Goal: Transaction & Acquisition: Purchase product/service

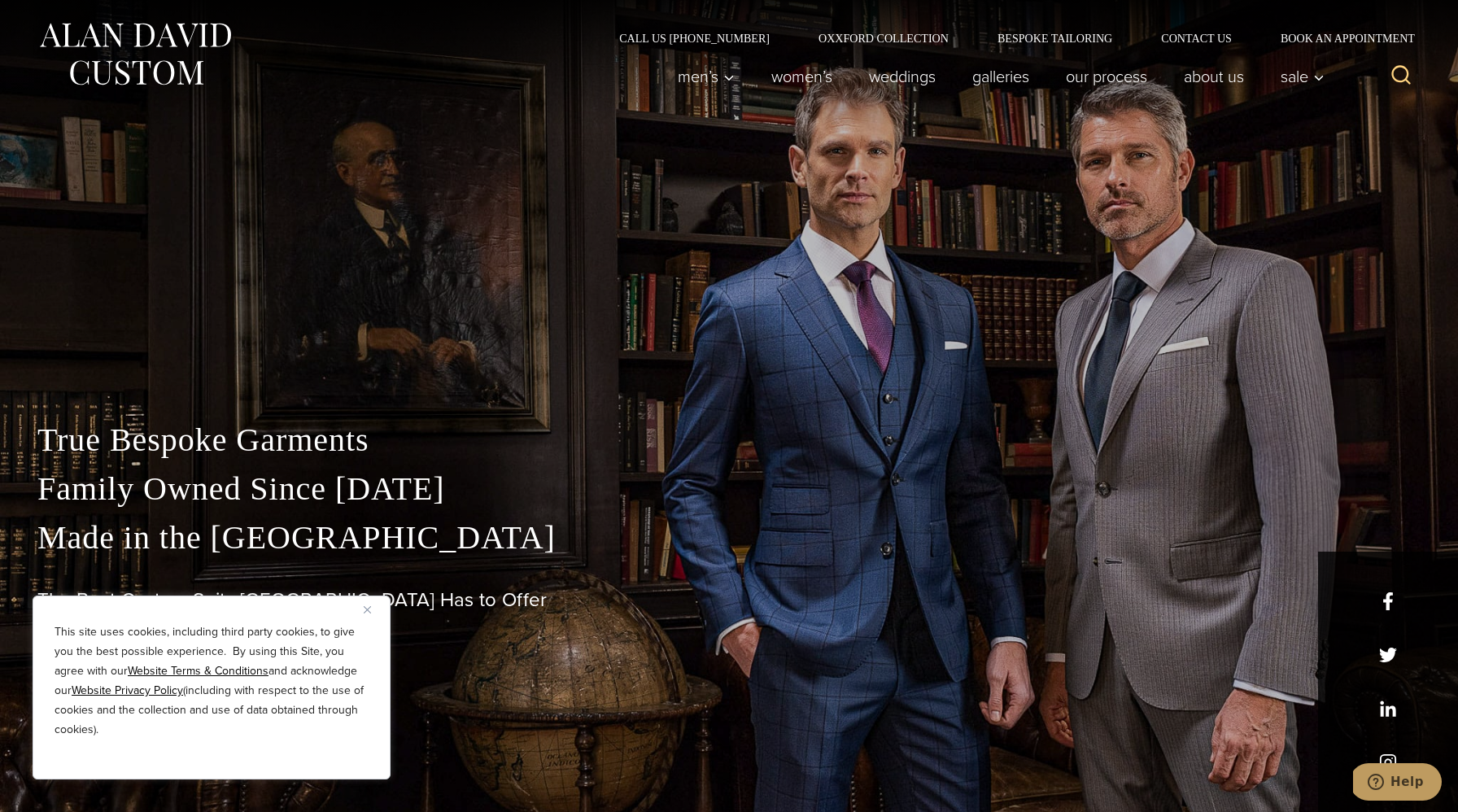
click at [370, 615] on button "Close" at bounding box center [373, 609] width 20 height 20
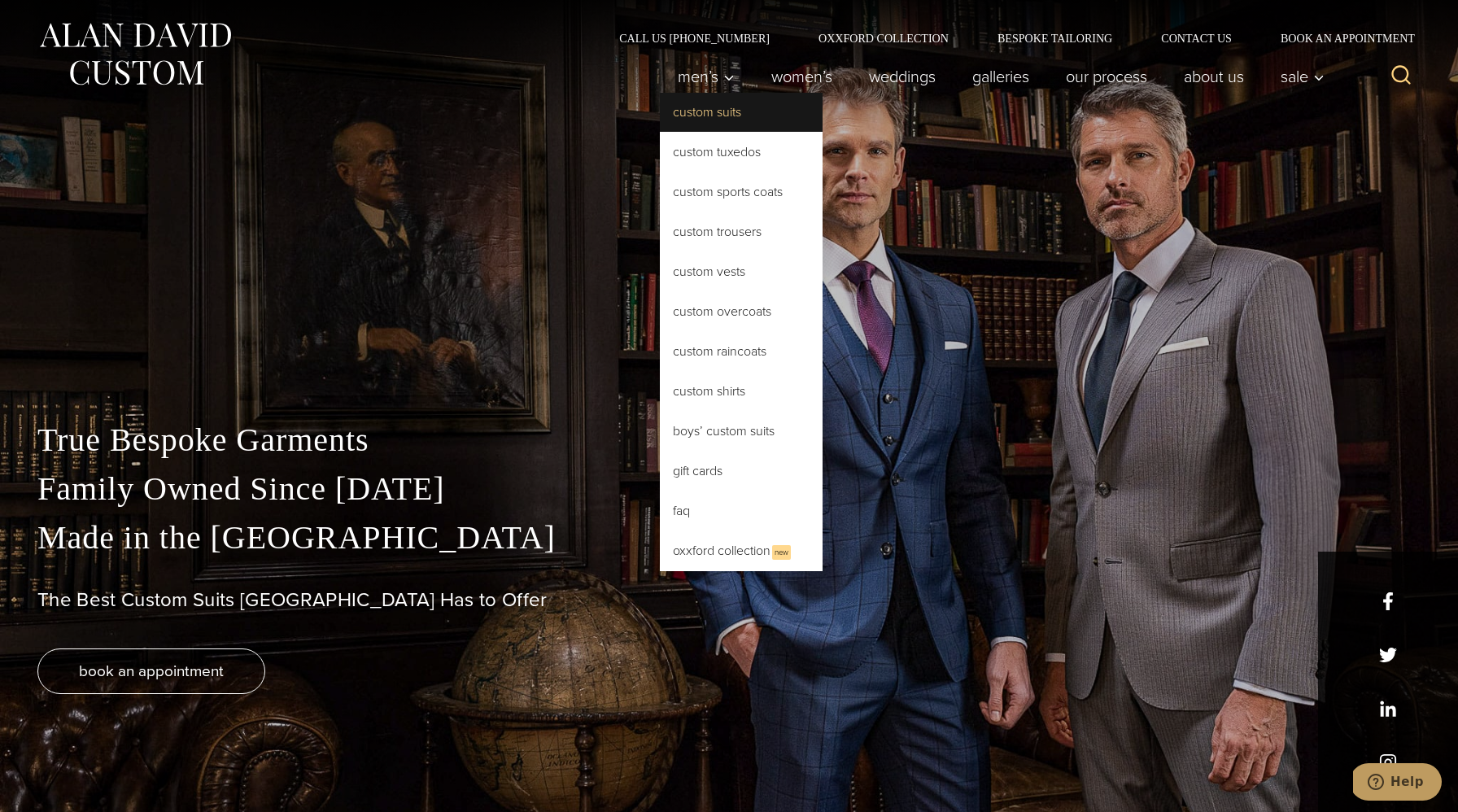
click at [710, 121] on link "Custom Suits" at bounding box center [741, 113] width 163 height 39
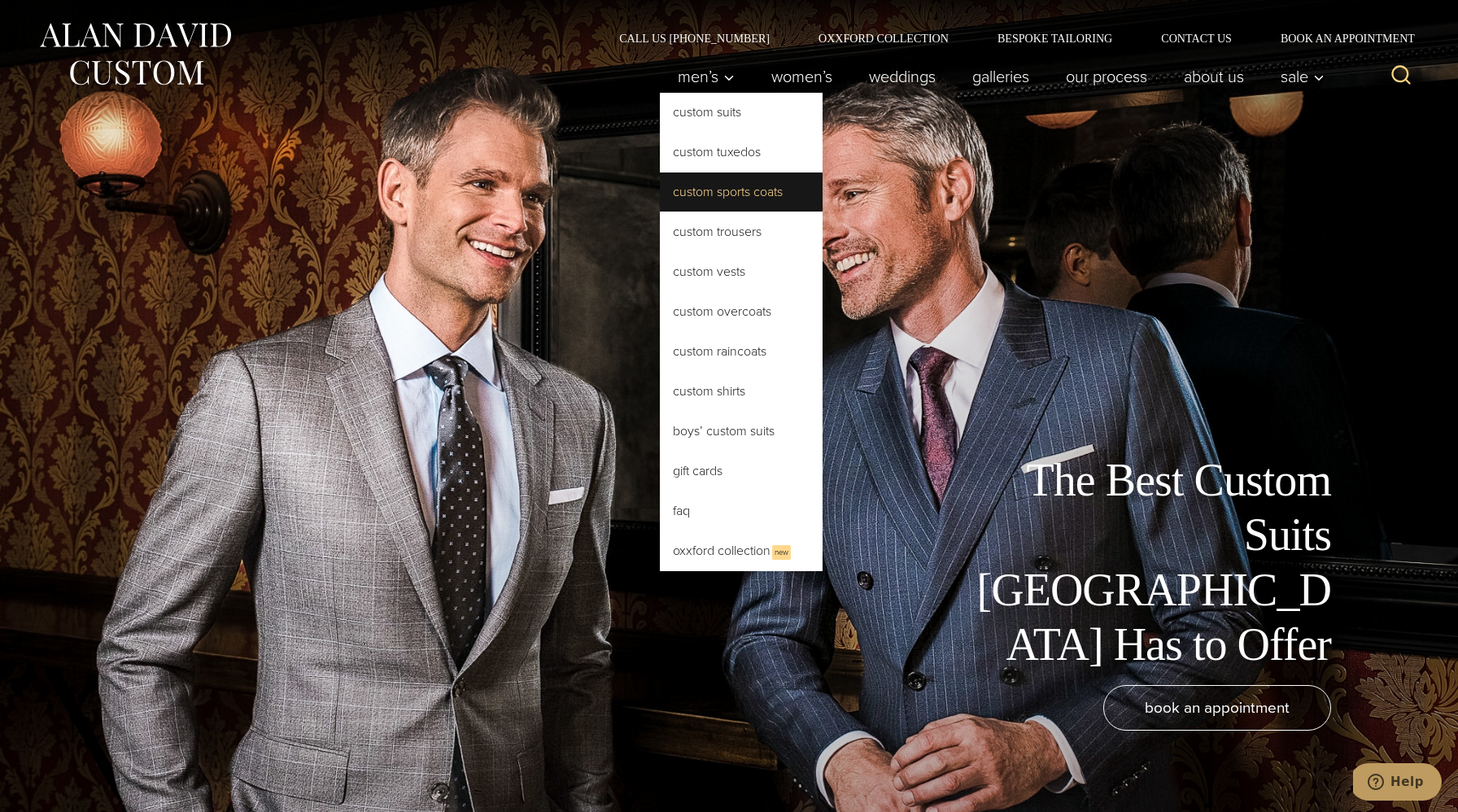
click at [724, 203] on link "Custom Sports Coats" at bounding box center [741, 192] width 163 height 39
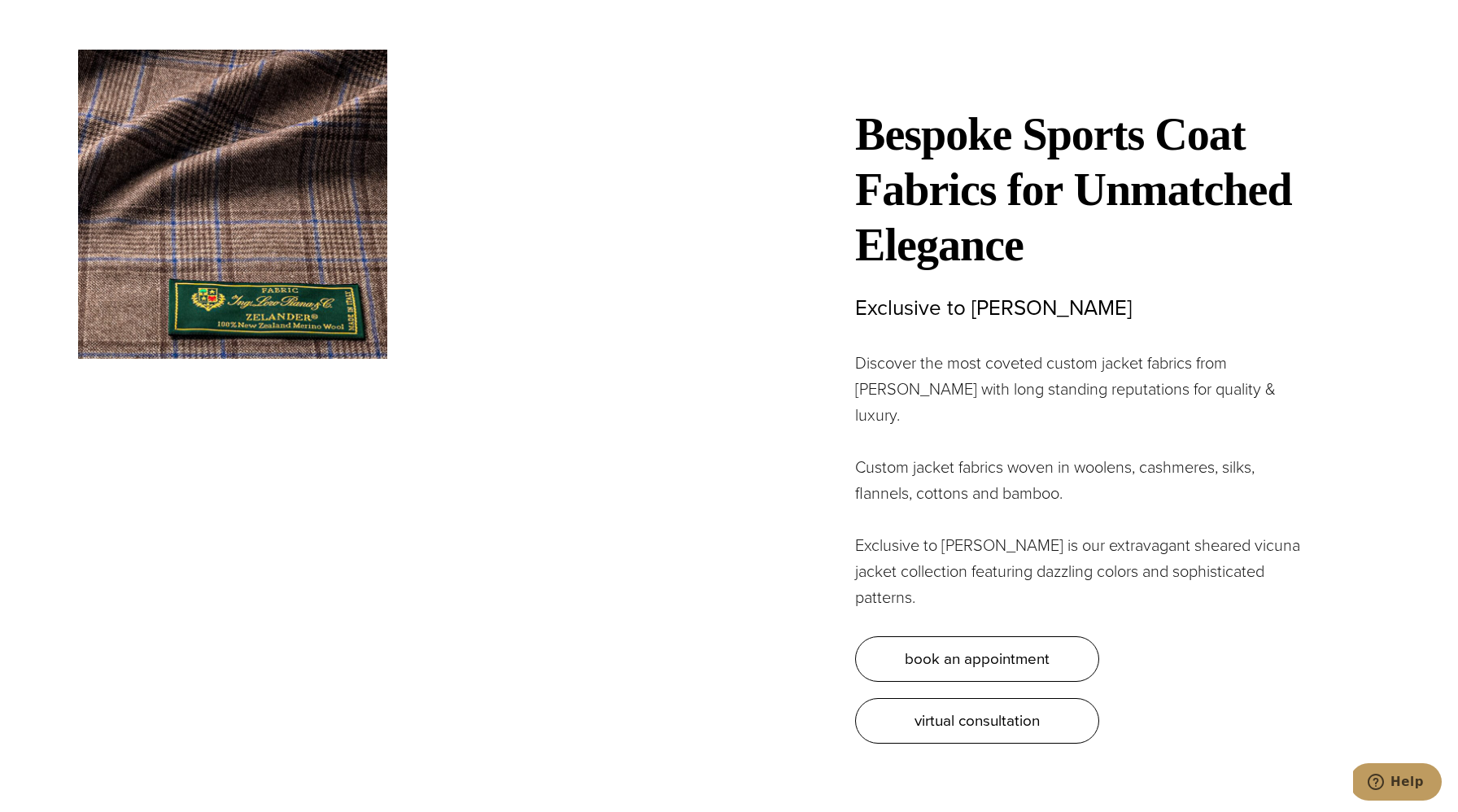
scroll to position [5091, 0]
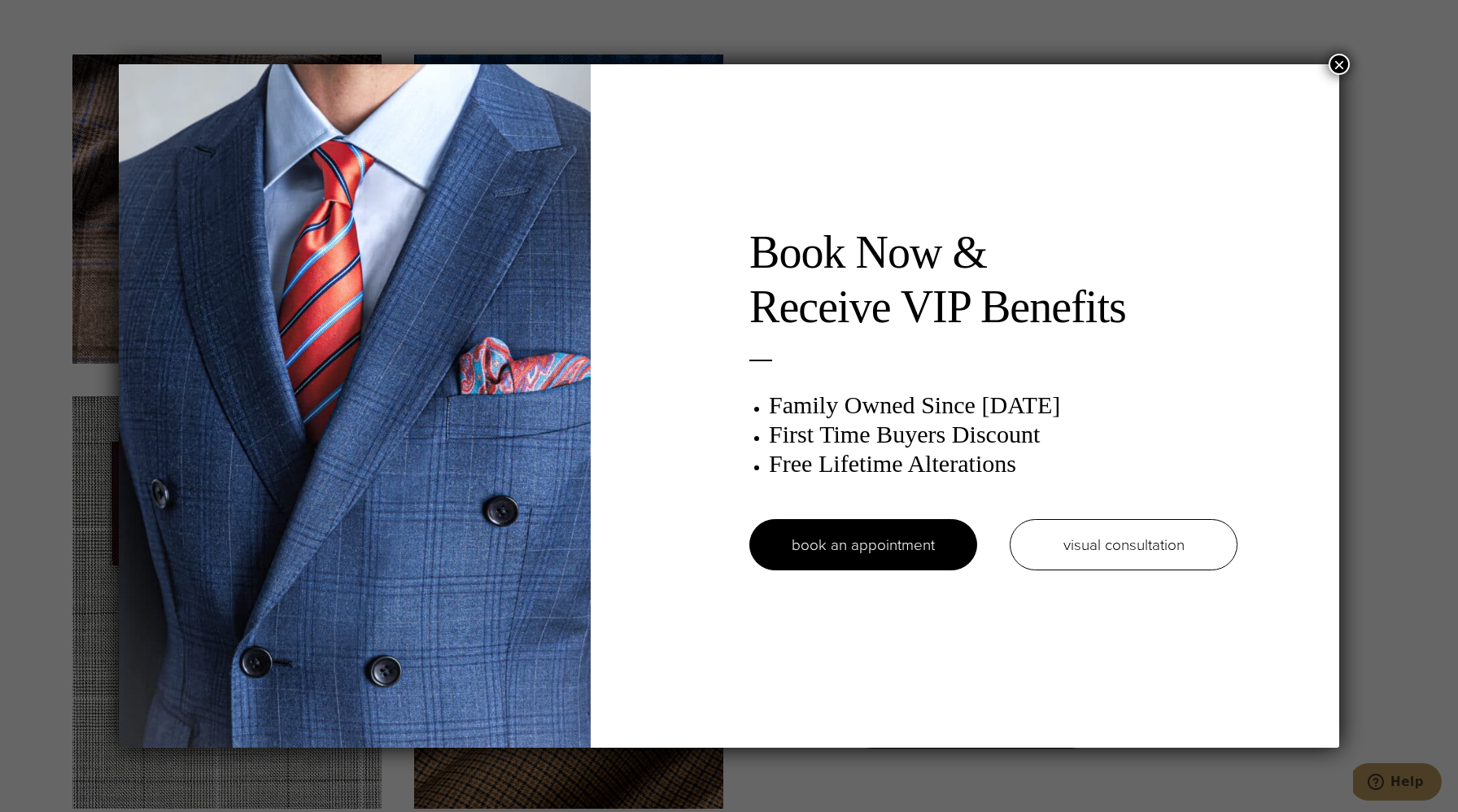
click at [1335, 61] on button "×" at bounding box center [1339, 64] width 21 height 21
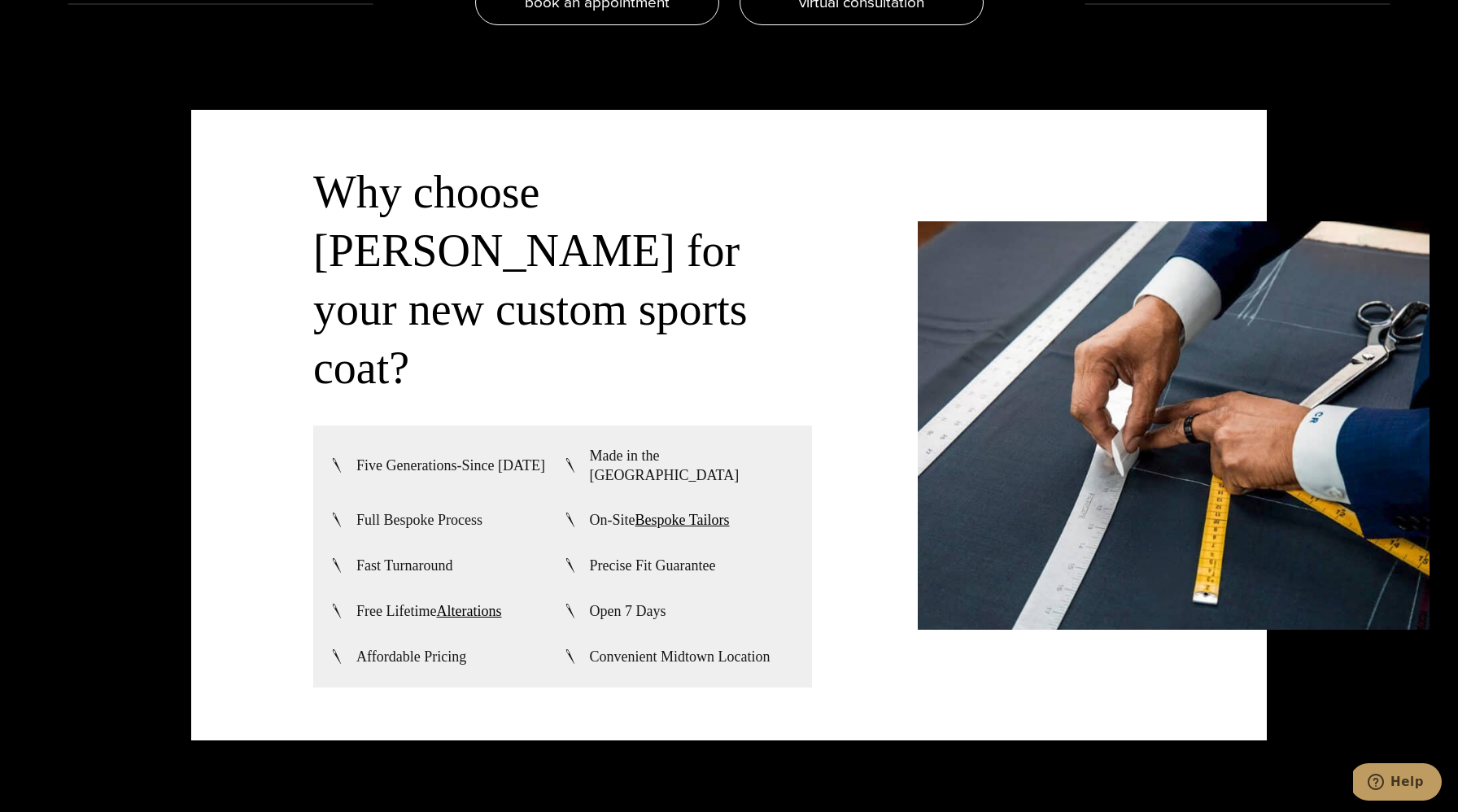
scroll to position [4222, 0]
